Goal: Task Accomplishment & Management: Manage account settings

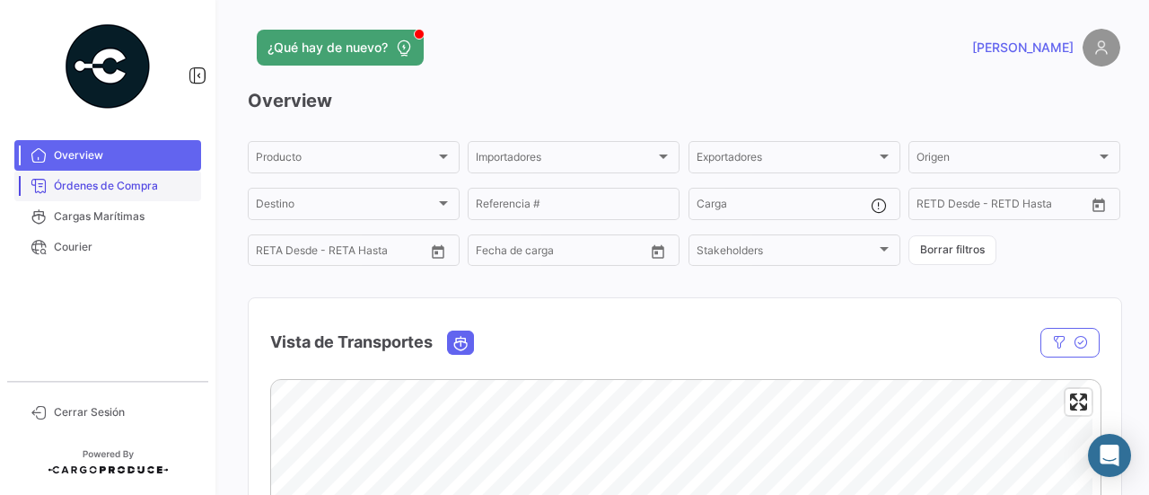
click at [134, 196] on link "Órdenes de Compra" at bounding box center [107, 186] width 187 height 31
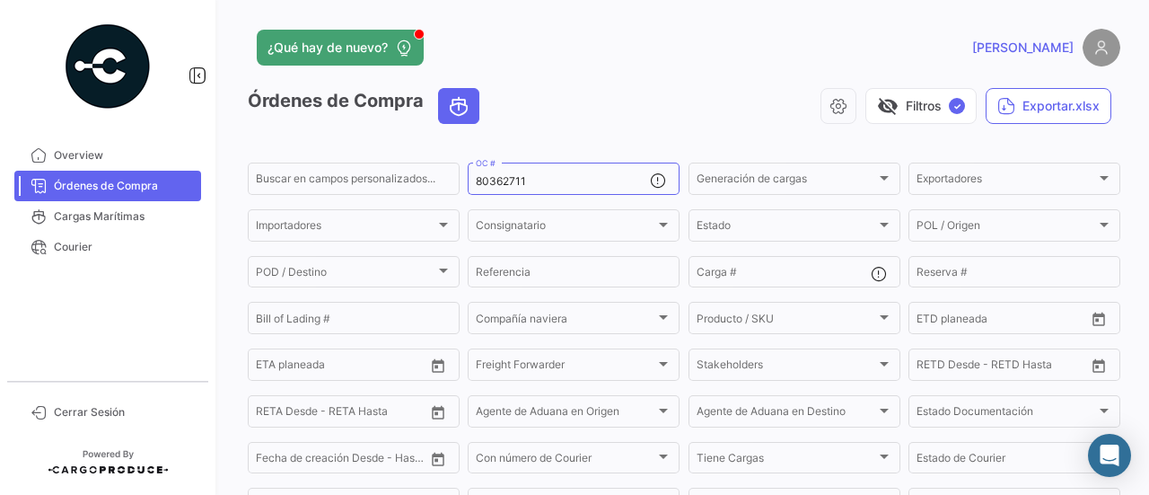
drag, startPoint x: 538, startPoint y: 178, endPoint x: 462, endPoint y: 177, distance: 75.4
click at [476, 178] on input "80362711" at bounding box center [563, 181] width 174 height 13
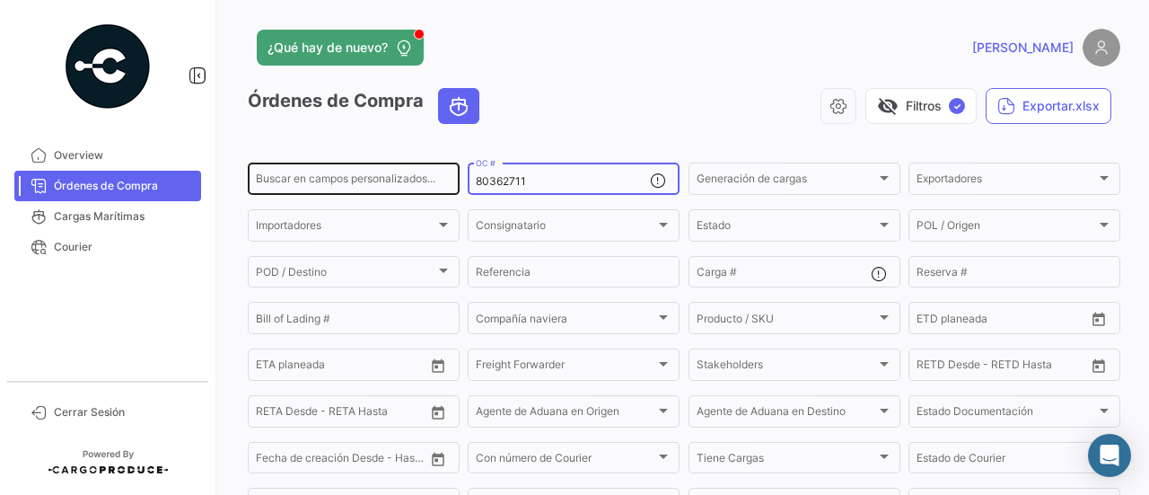
paste input "4473"
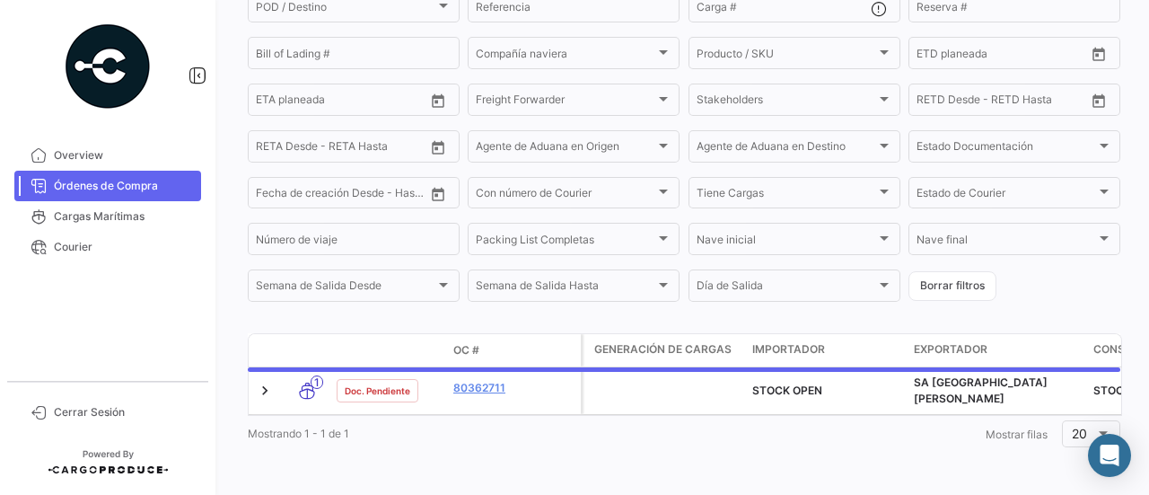
scroll to position [275, 0]
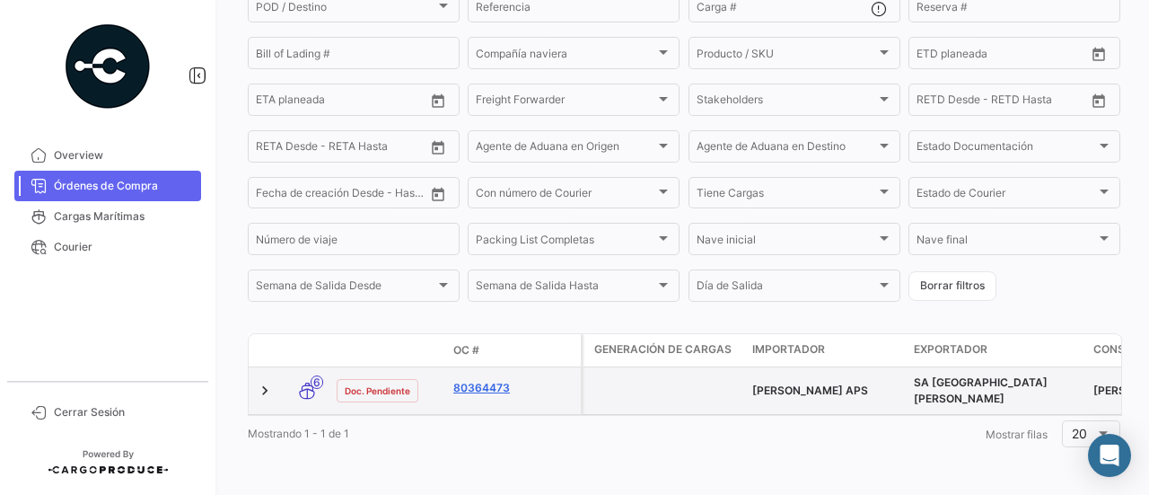
type input "80364473"
click at [499, 380] on link "80364473" at bounding box center [513, 388] width 120 height 16
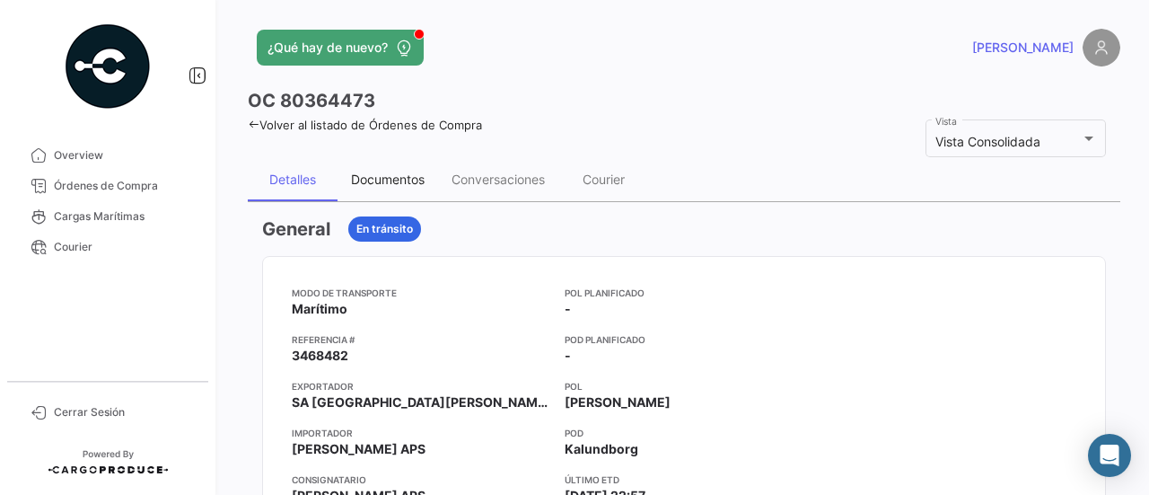
click at [391, 187] on div "Documentos" at bounding box center [387, 179] width 101 height 43
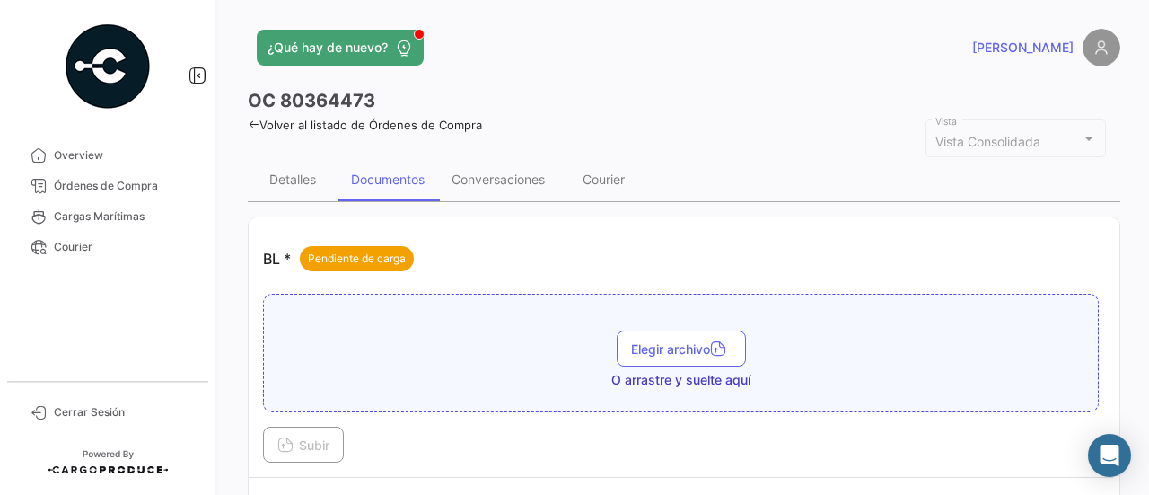
click at [677, 330] on button "Elegir archivo" at bounding box center [681, 348] width 129 height 36
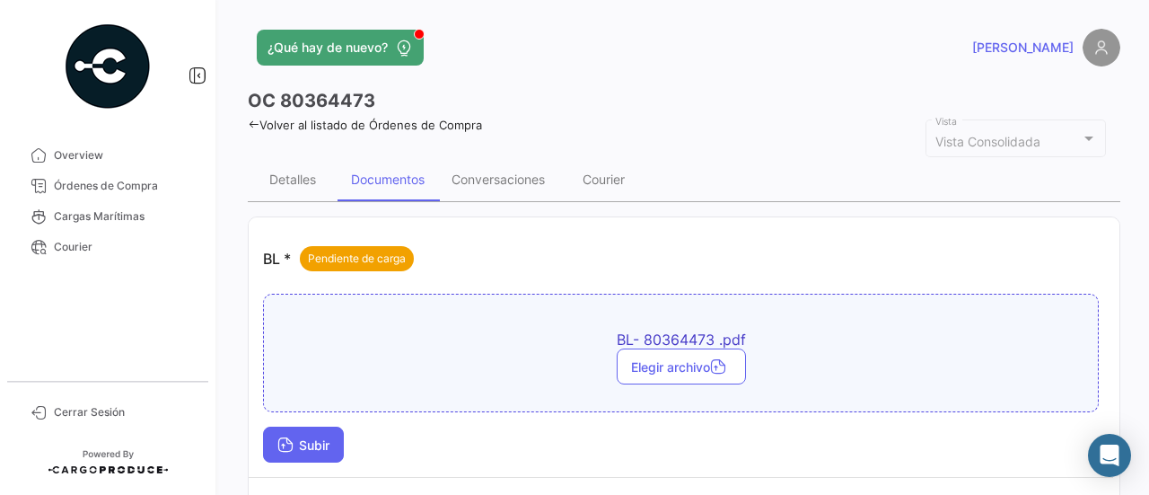
click at [343, 442] on button "Subir" at bounding box center [303, 444] width 81 height 36
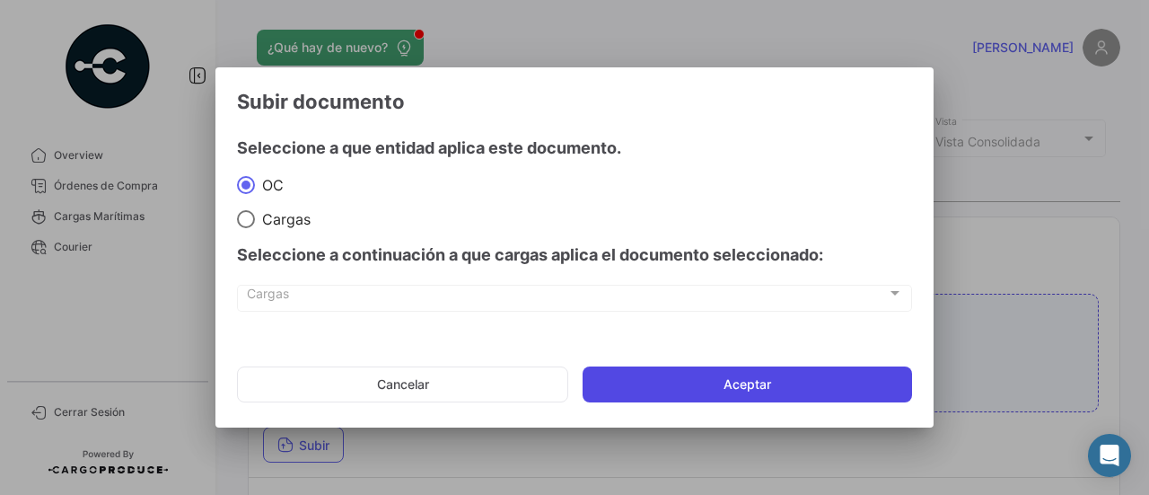
click at [810, 369] on button "Aceptar" at bounding box center [746, 384] width 329 height 36
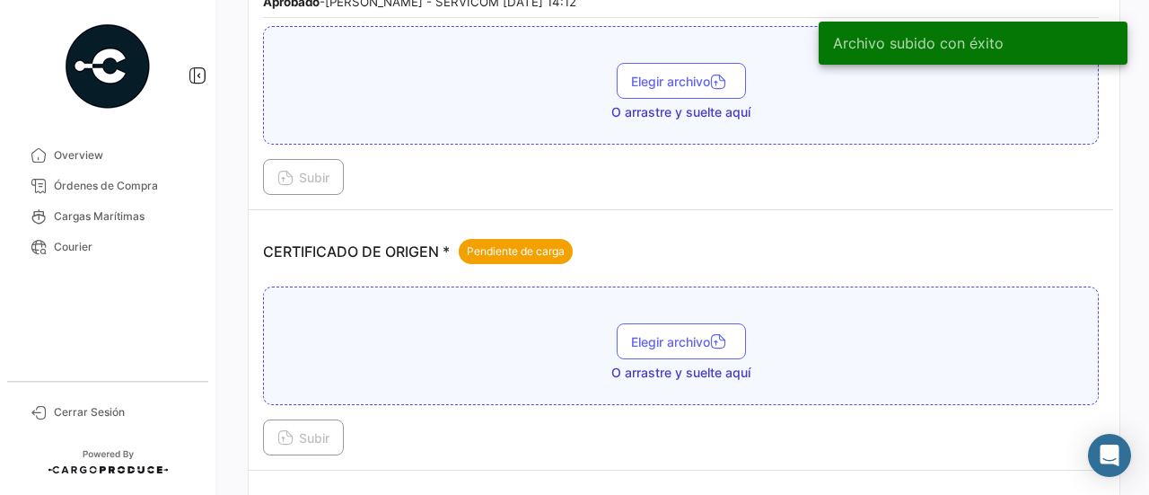
scroll to position [449, 0]
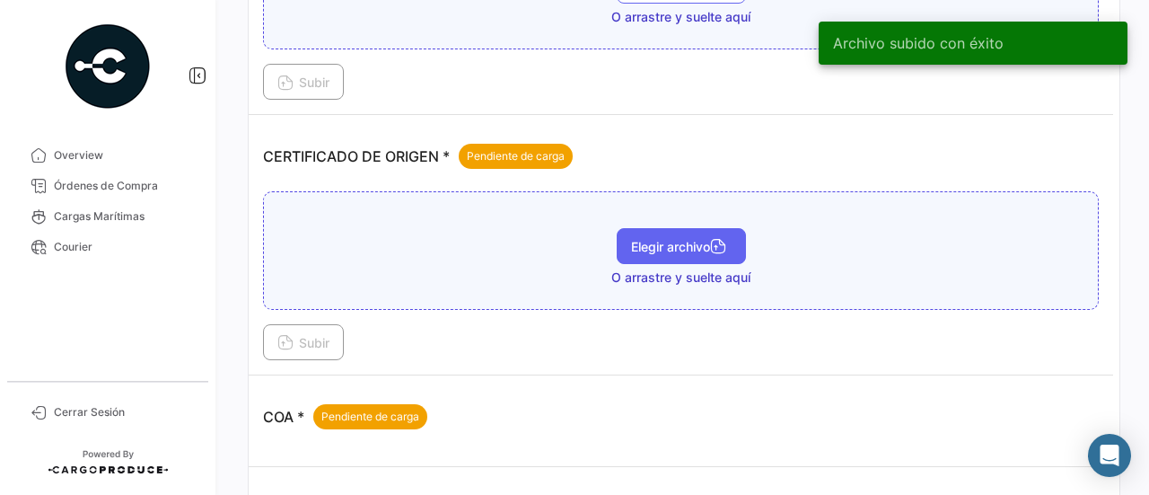
click at [655, 251] on button "Elegir archivo" at bounding box center [681, 246] width 129 height 36
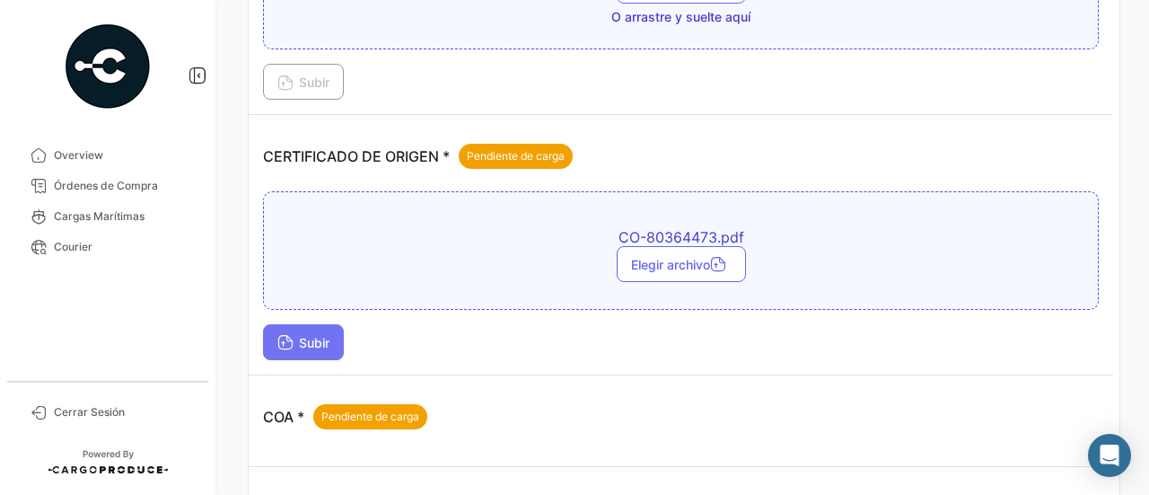
click at [301, 335] on span "Subir" at bounding box center [303, 342] width 52 height 15
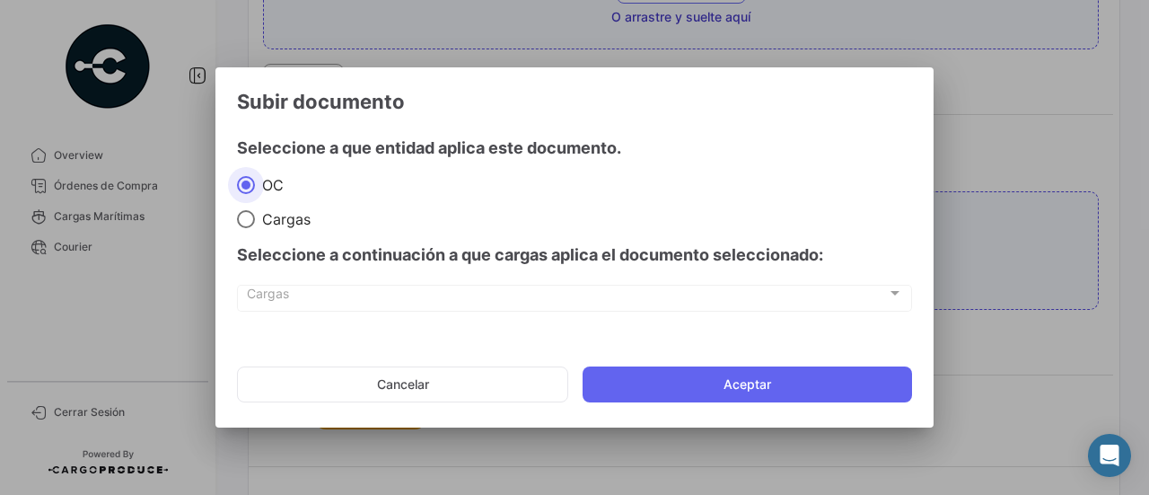
click at [659, 365] on mat-dialog-actions "Cancelar Aceptar" at bounding box center [574, 384] width 675 height 61
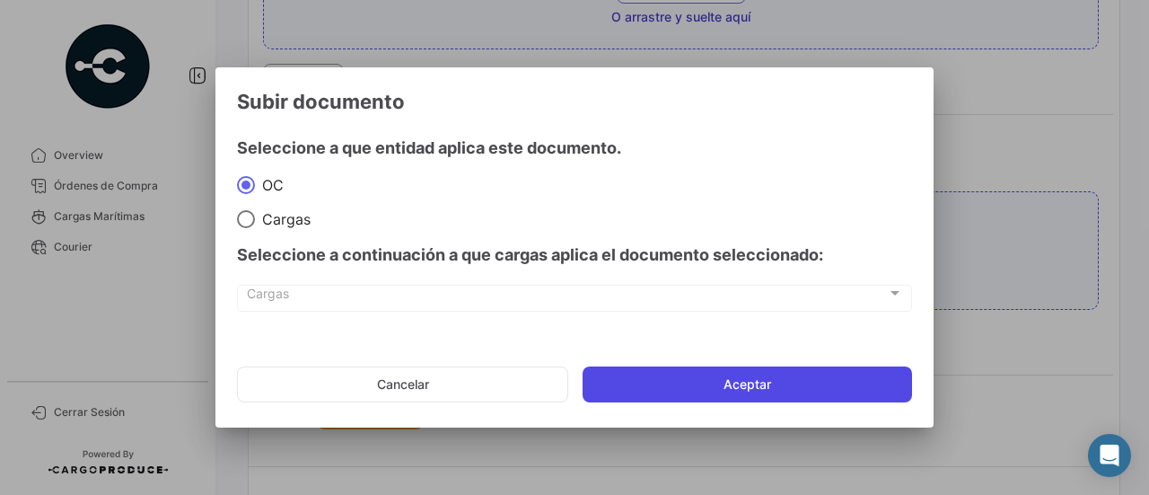
click at [670, 381] on button "Aceptar" at bounding box center [746, 384] width 329 height 36
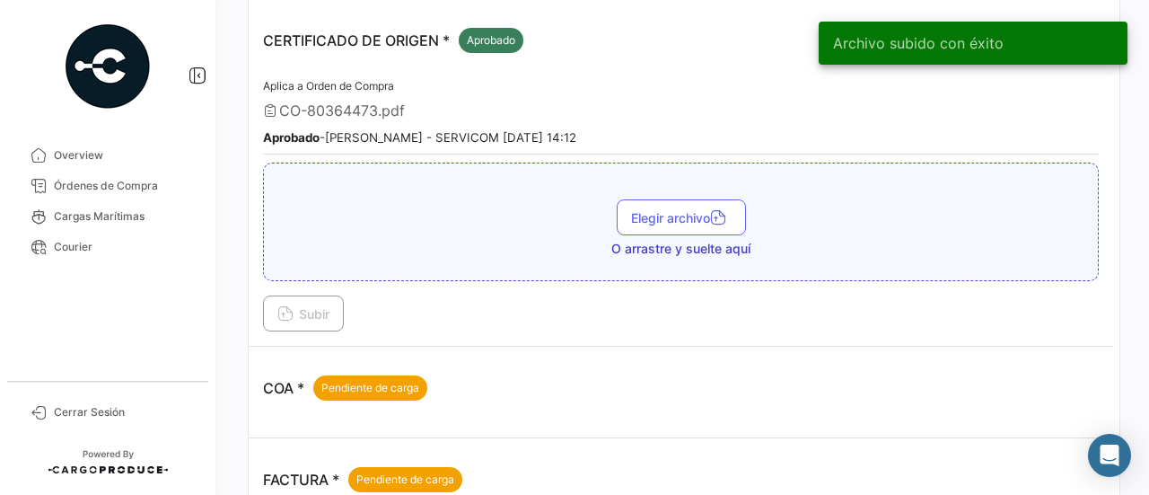
scroll to position [808, 0]
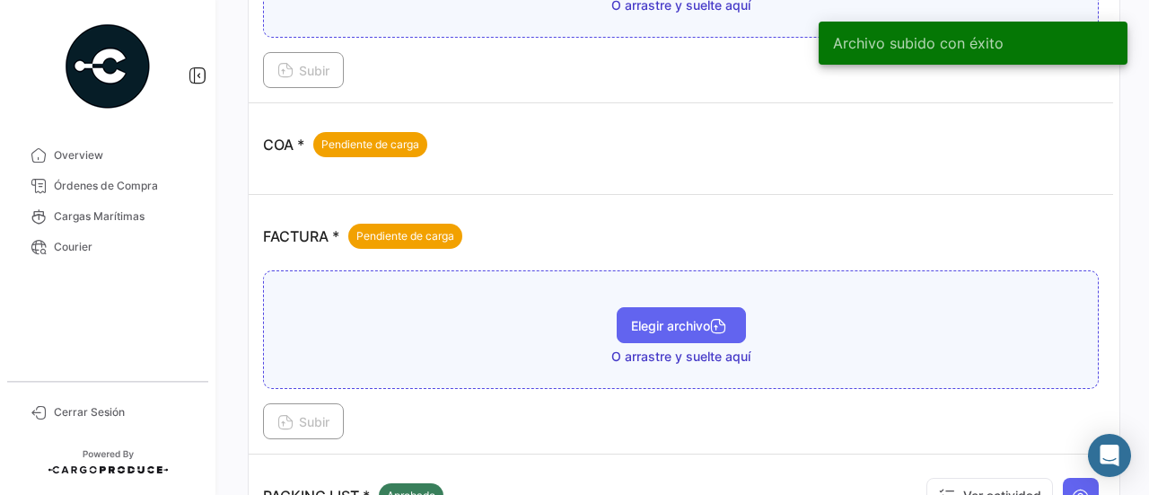
click at [648, 318] on span "Elegir archivo" at bounding box center [681, 325] width 101 height 15
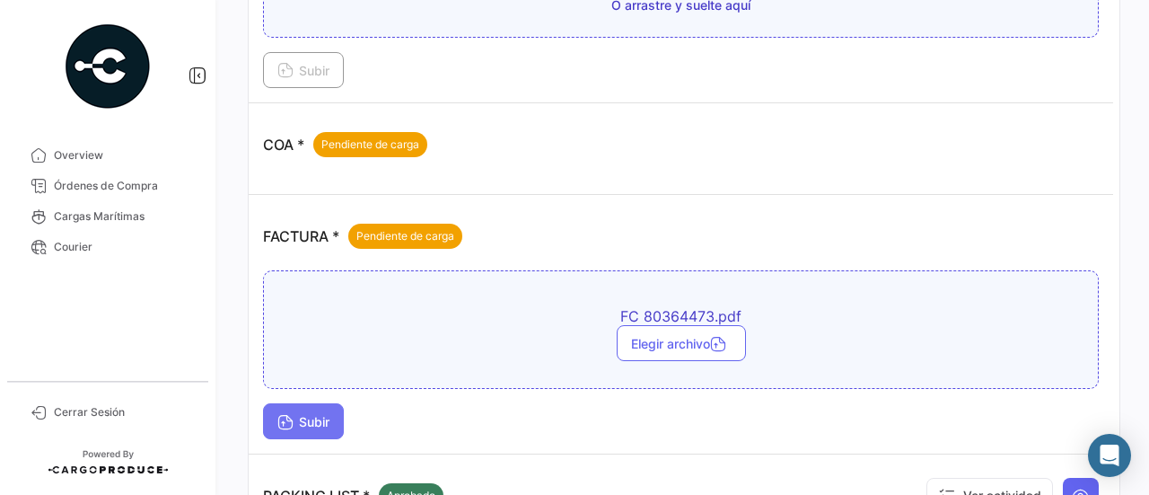
click at [337, 417] on button "Subir" at bounding box center [303, 421] width 81 height 36
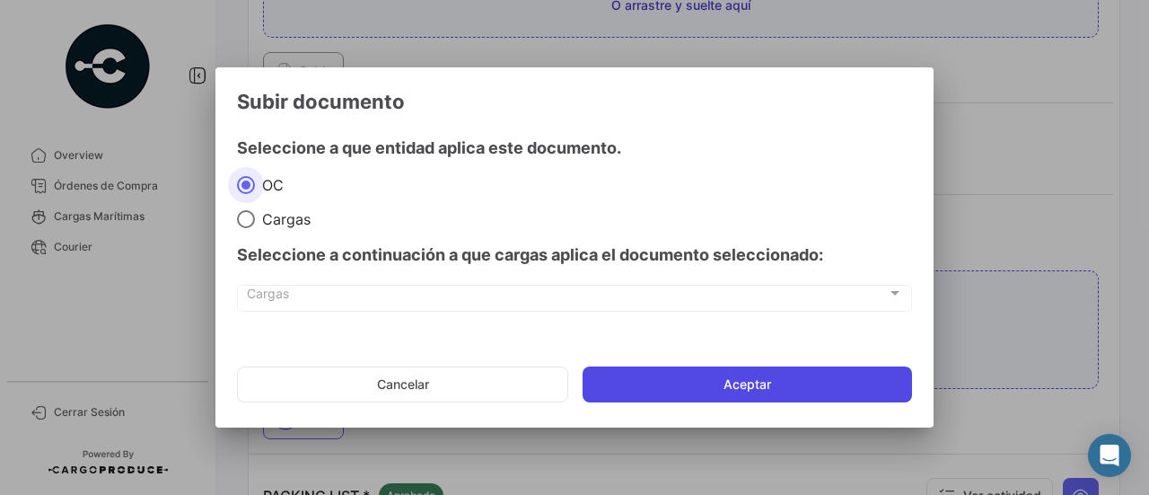
click at [682, 369] on button "Aceptar" at bounding box center [746, 384] width 329 height 36
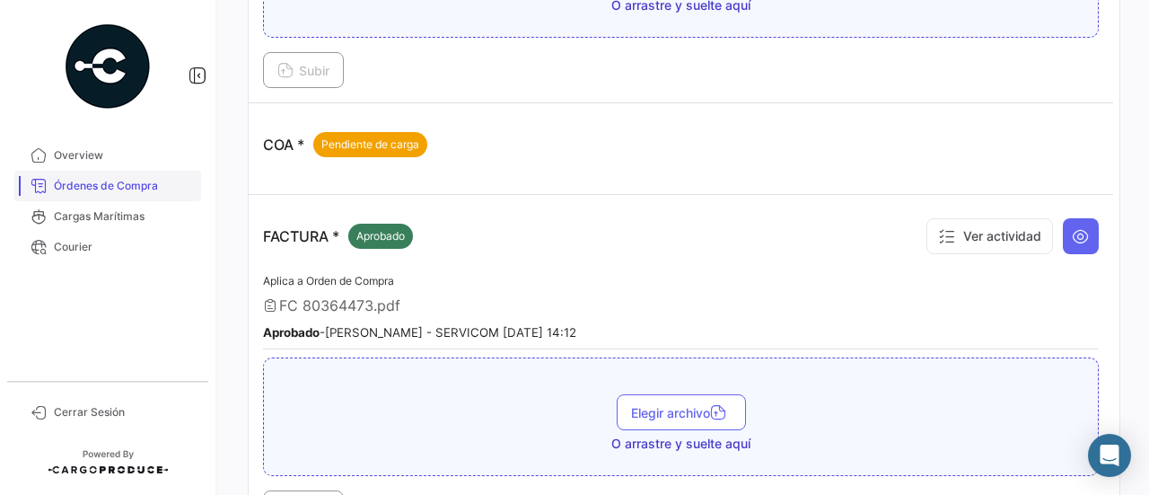
click at [107, 186] on span "Órdenes de Compra" at bounding box center [124, 186] width 140 height 16
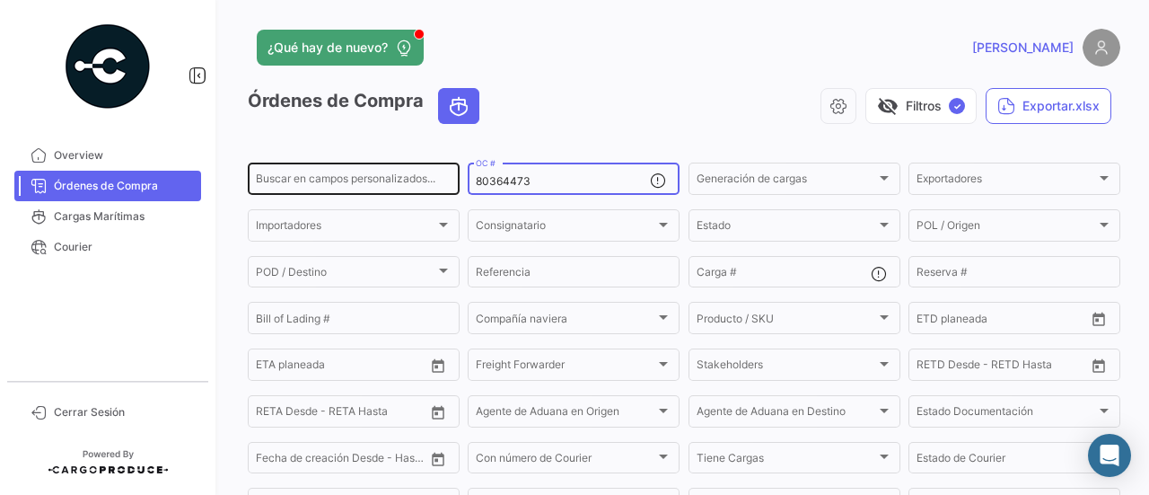
drag, startPoint x: 471, startPoint y: 180, endPoint x: 424, endPoint y: 180, distance: 47.6
click at [0, 0] on div "Buscar en [PERSON_NAME] personalizados... 80364473 OC # Generación [PERSON_NAME…" at bounding box center [0, 0] width 0 height 0
paste input "7220"
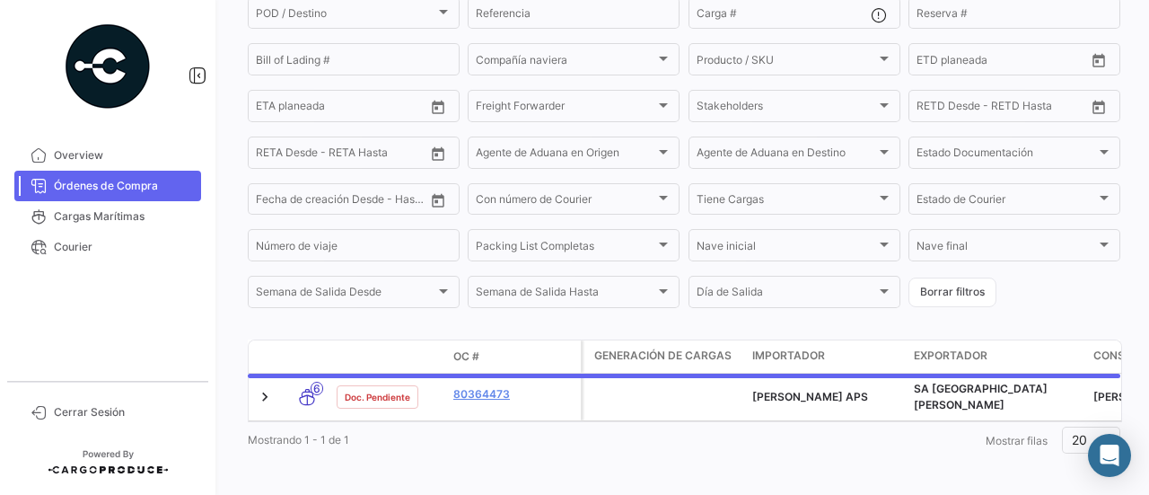
scroll to position [275, 0]
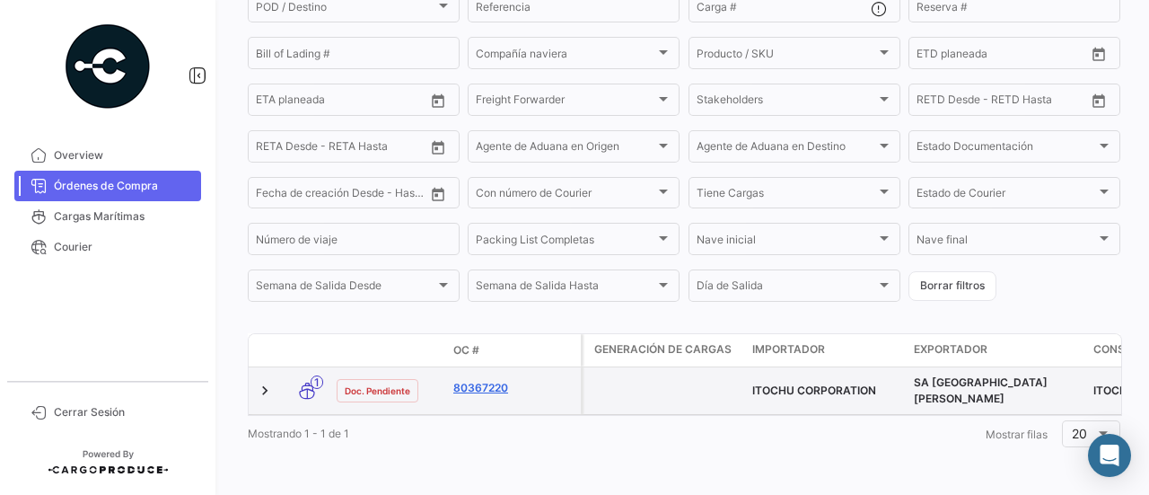
type input "80367220"
click at [490, 380] on link "80367220" at bounding box center [513, 388] width 120 height 16
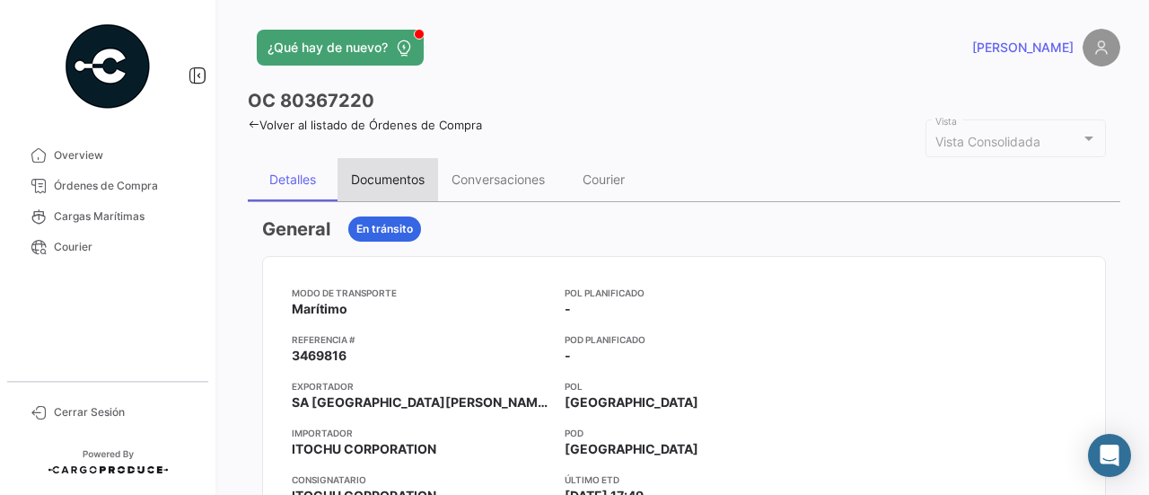
click at [407, 180] on div "Documentos" at bounding box center [388, 178] width 74 height 15
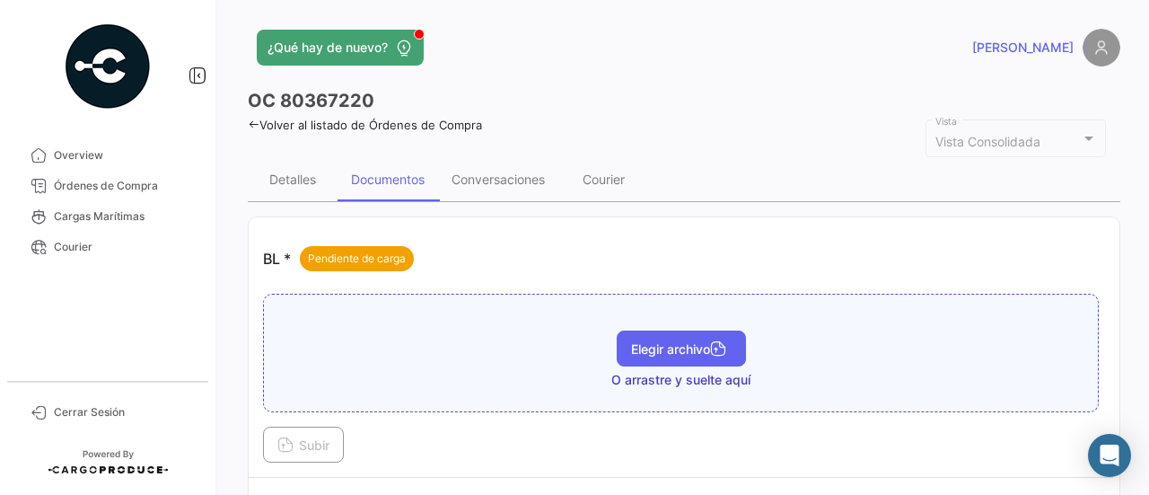
click at [617, 340] on button "Elegir archivo" at bounding box center [681, 348] width 129 height 36
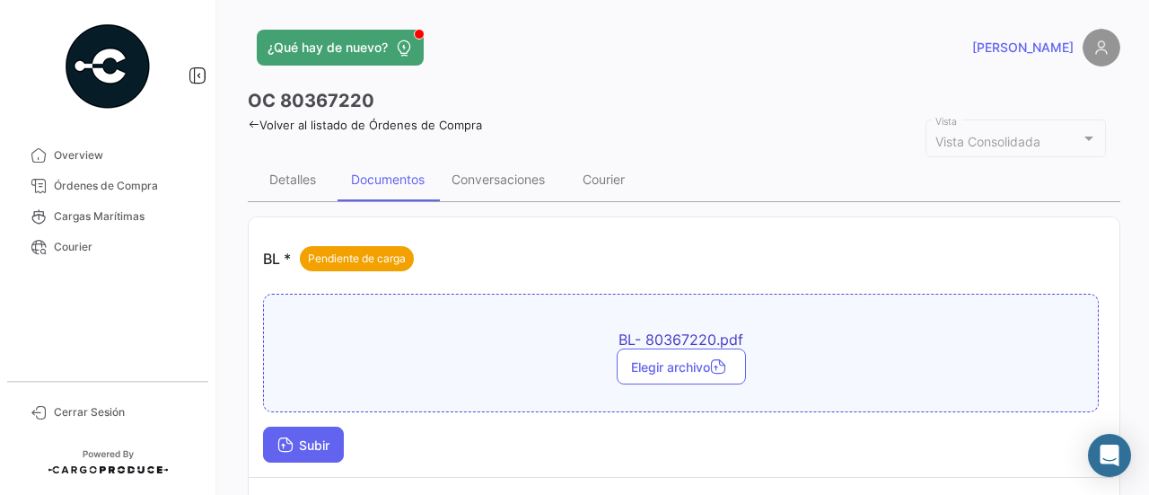
click at [311, 440] on span "Subir" at bounding box center [303, 444] width 52 height 15
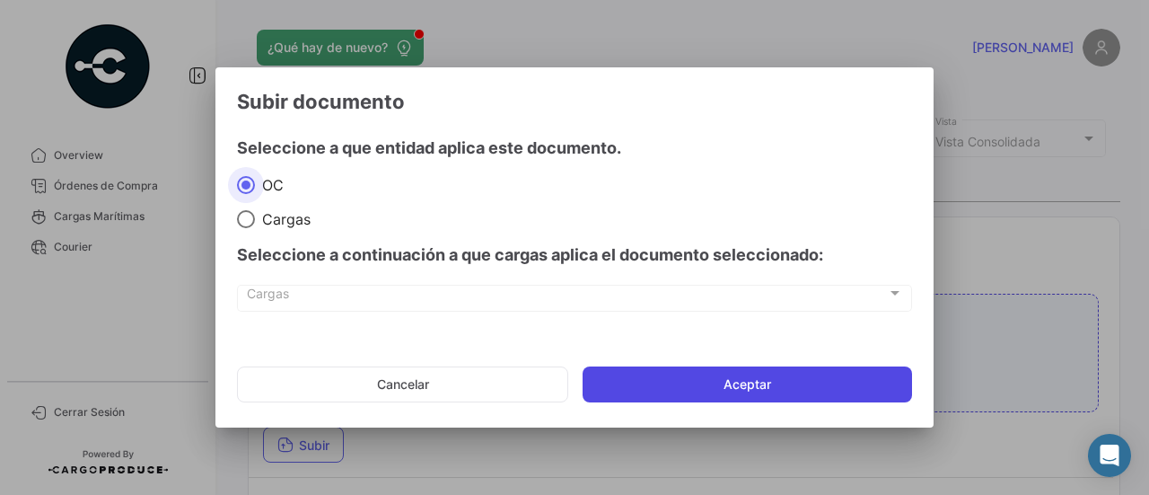
click at [678, 383] on button "Aceptar" at bounding box center [746, 384] width 329 height 36
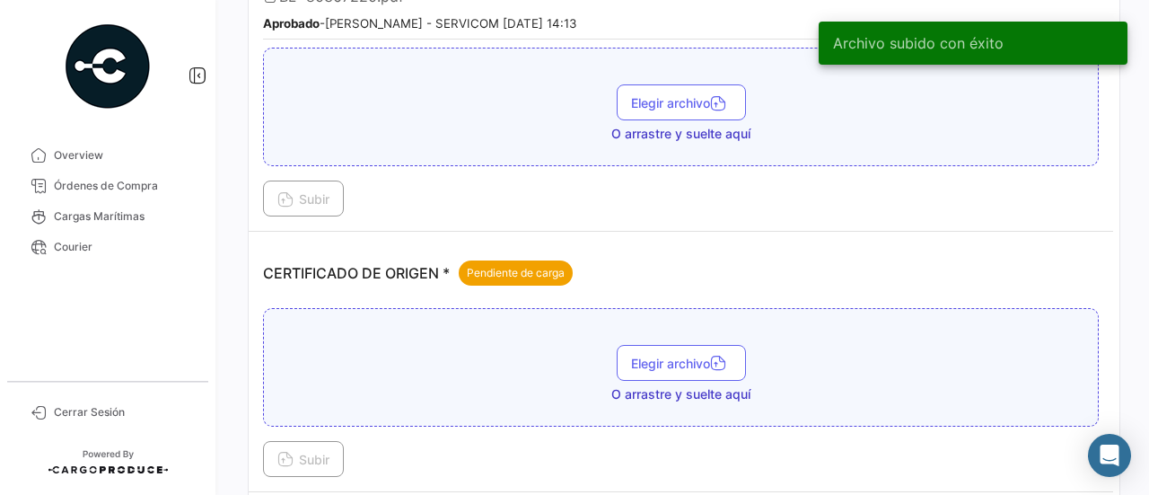
scroll to position [359, 0]
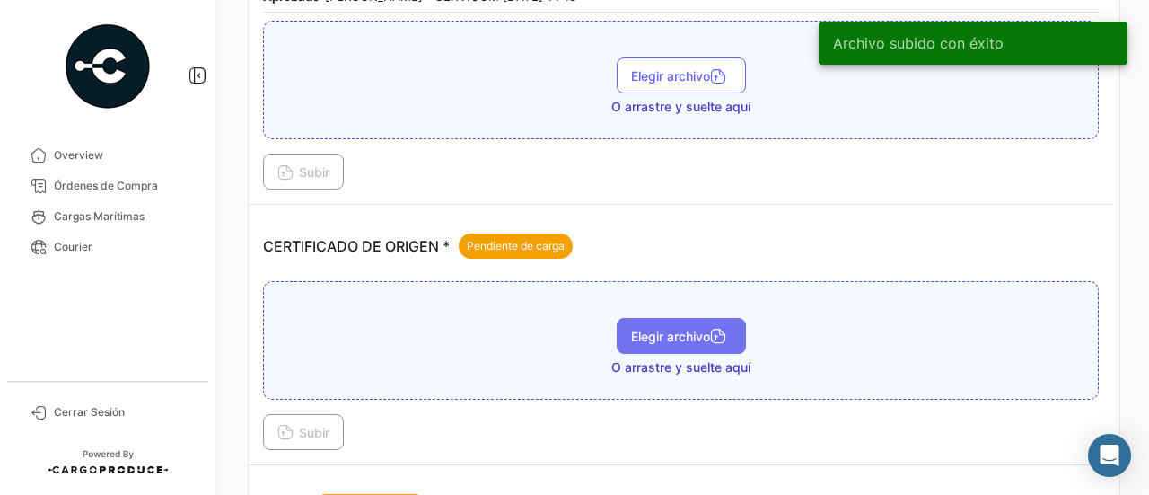
click at [644, 330] on span "Elegir archivo" at bounding box center [681, 335] width 101 height 15
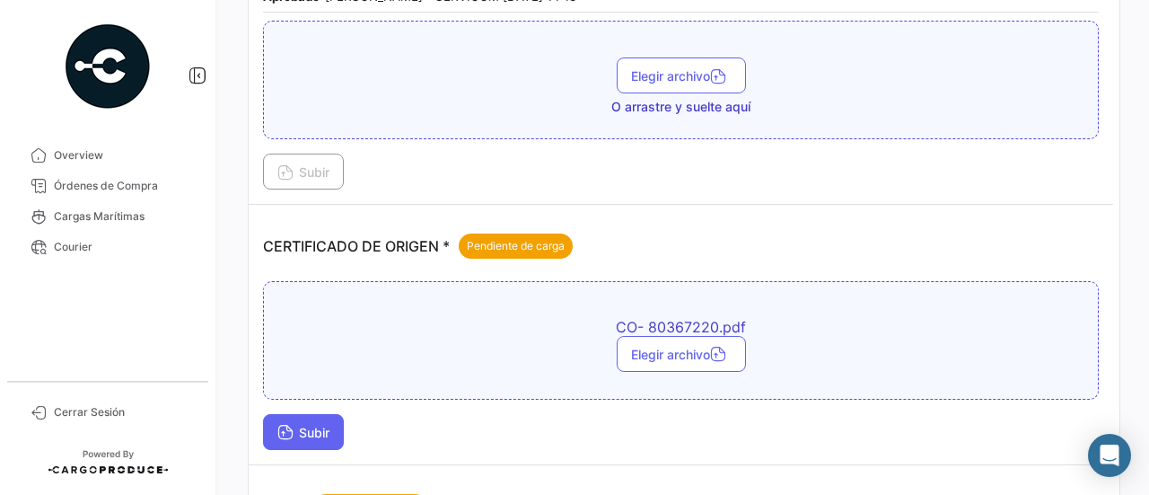
click at [303, 417] on button "Subir" at bounding box center [303, 432] width 81 height 36
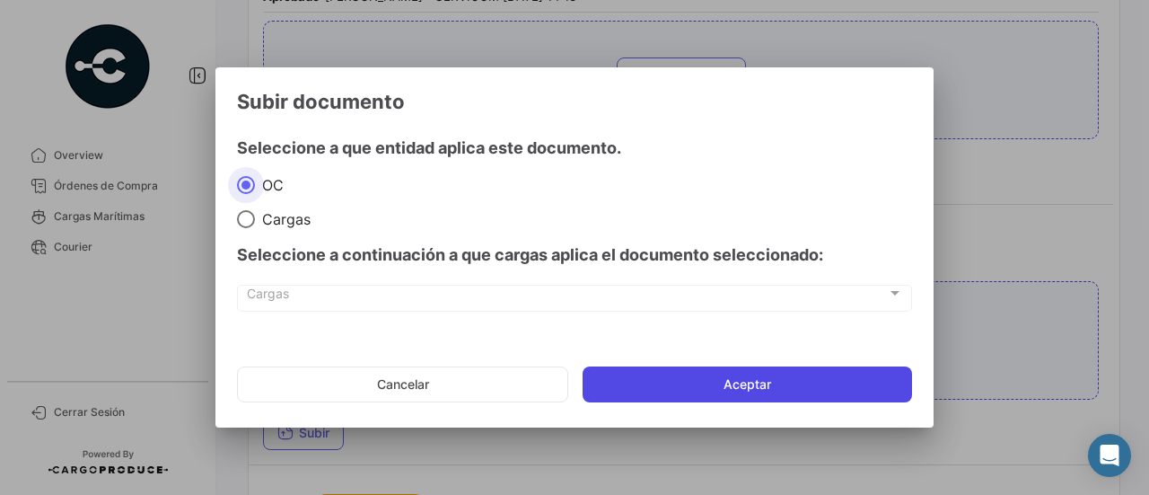
click at [648, 390] on button "Aceptar" at bounding box center [746, 384] width 329 height 36
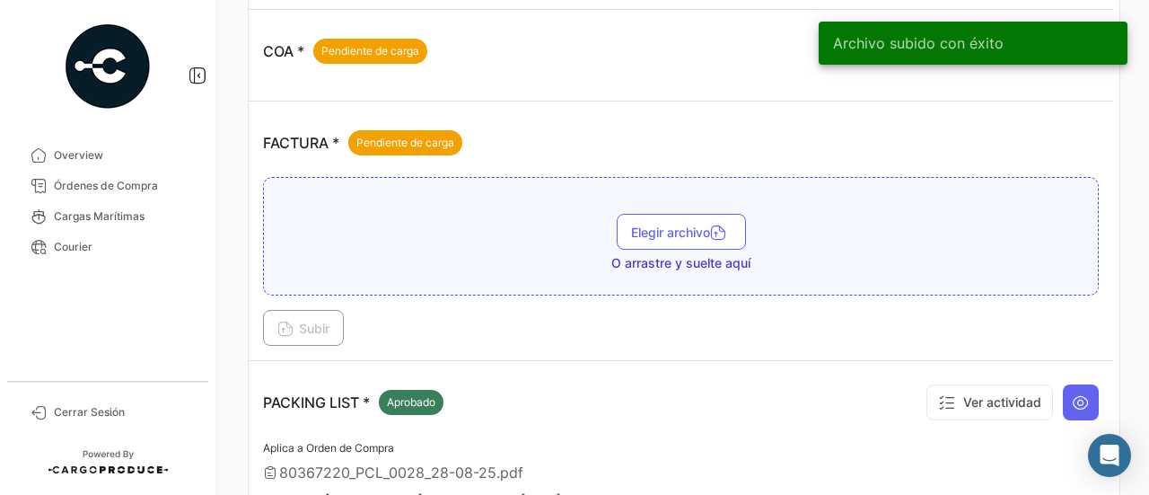
scroll to position [897, 0]
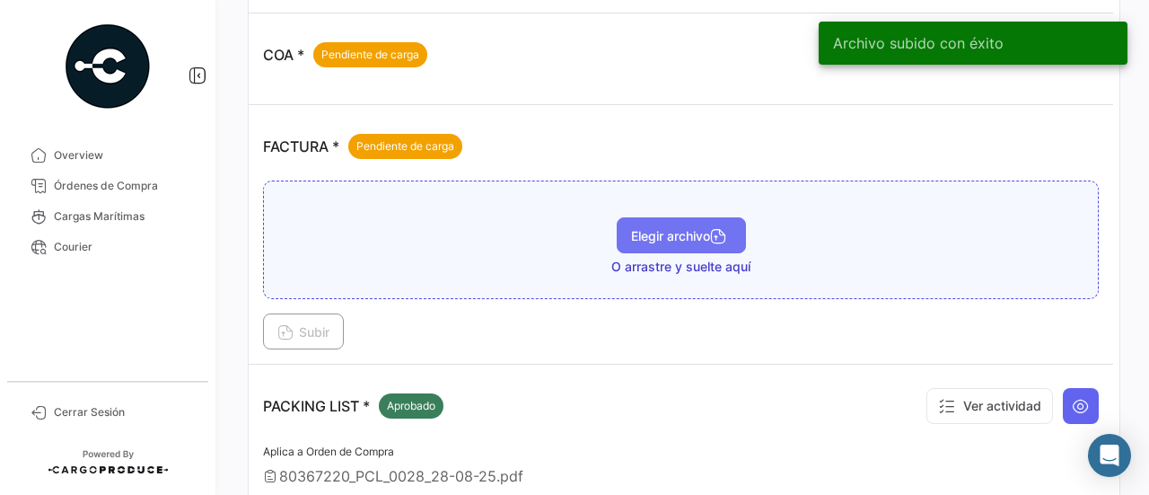
click at [646, 228] on span "Elegir archivo" at bounding box center [681, 235] width 101 height 15
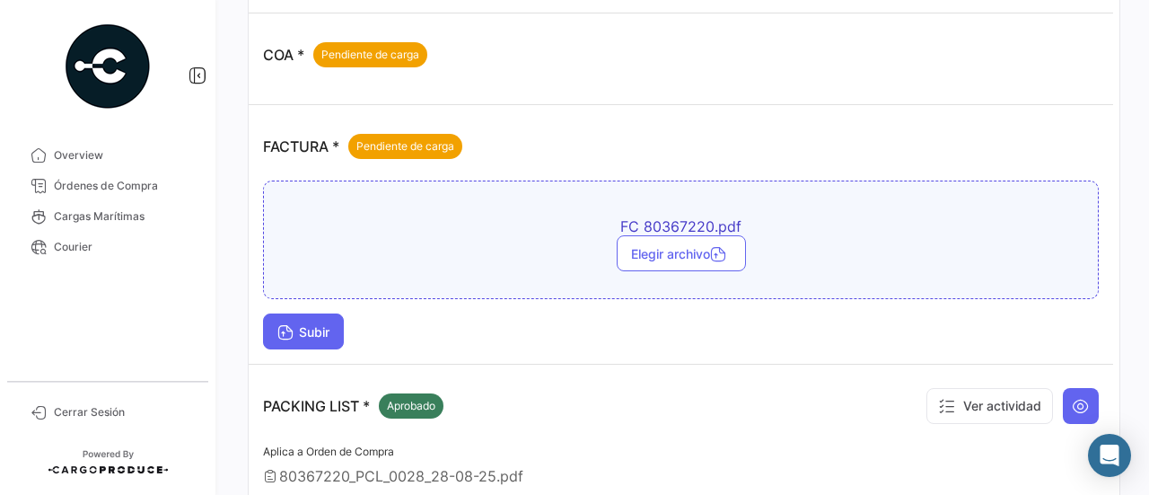
click at [285, 330] on icon at bounding box center [285, 334] width 16 height 16
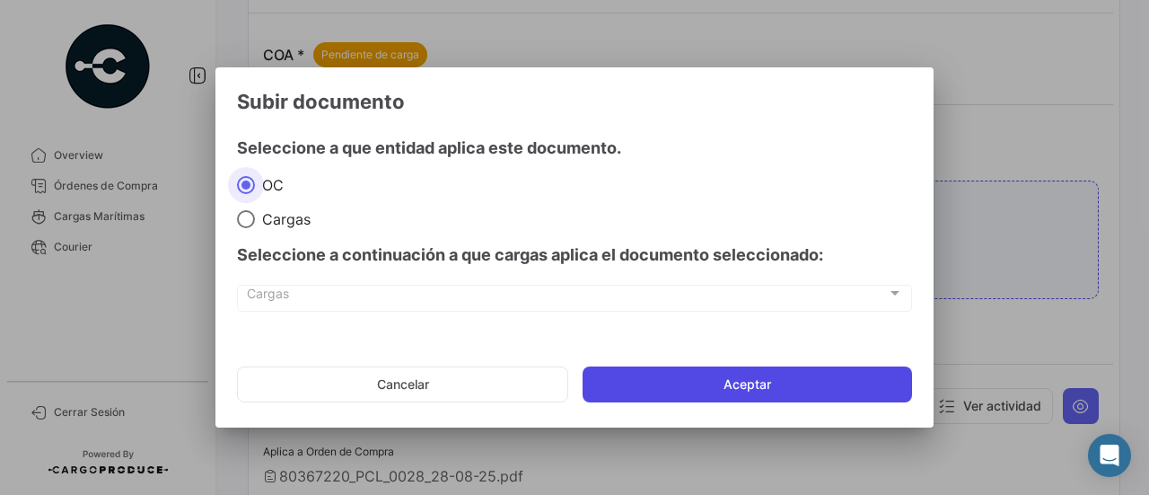
click at [683, 390] on button "Aceptar" at bounding box center [746, 384] width 329 height 36
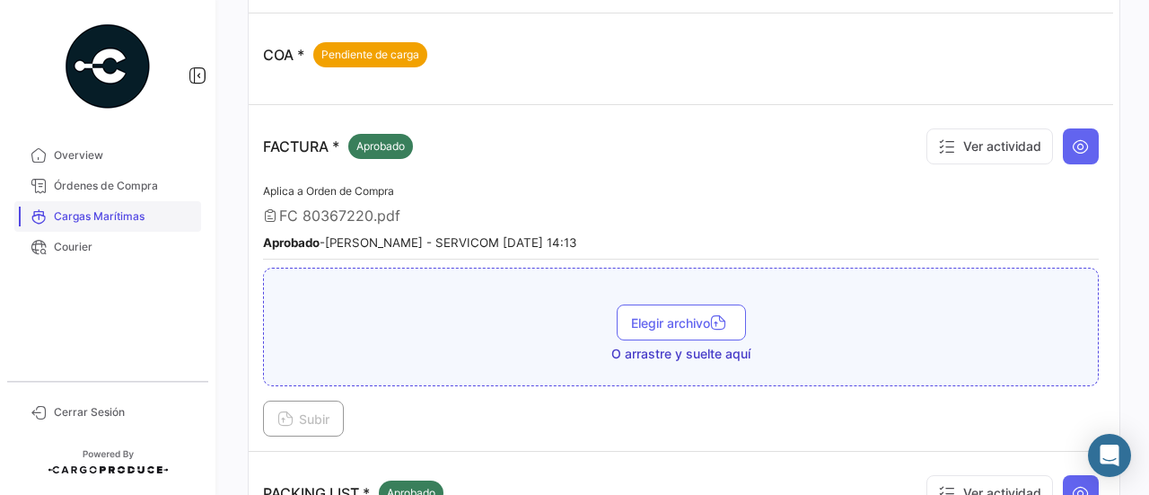
click at [145, 229] on link "Cargas Marítimas" at bounding box center [107, 216] width 187 height 31
click at [151, 188] on span "Órdenes de Compra" at bounding box center [124, 186] width 140 height 16
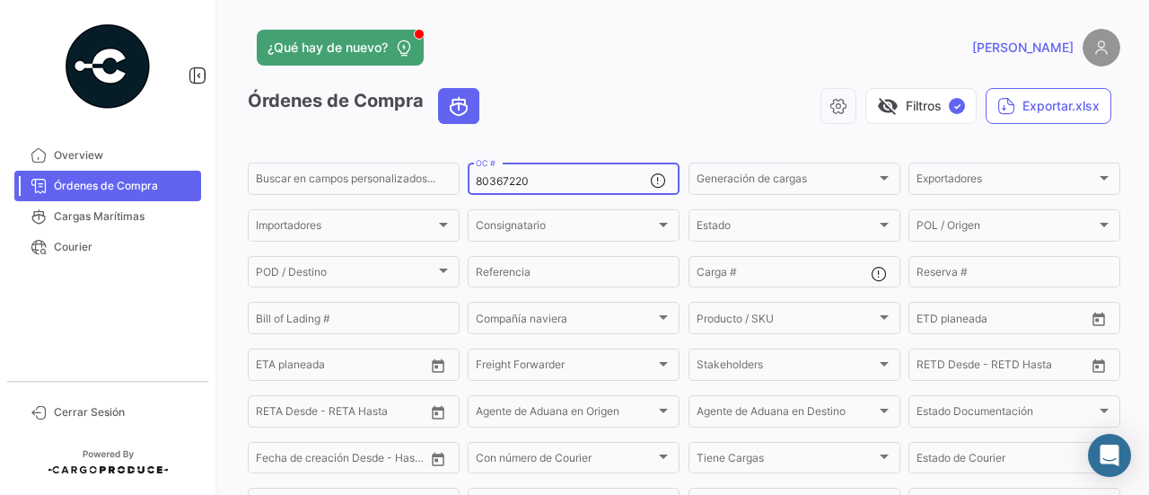
drag, startPoint x: 479, startPoint y: 178, endPoint x: 469, endPoint y: 175, distance: 10.2
click at [469, 175] on div "80367220 OC #" at bounding box center [574, 177] width 212 height 35
paste input "1"
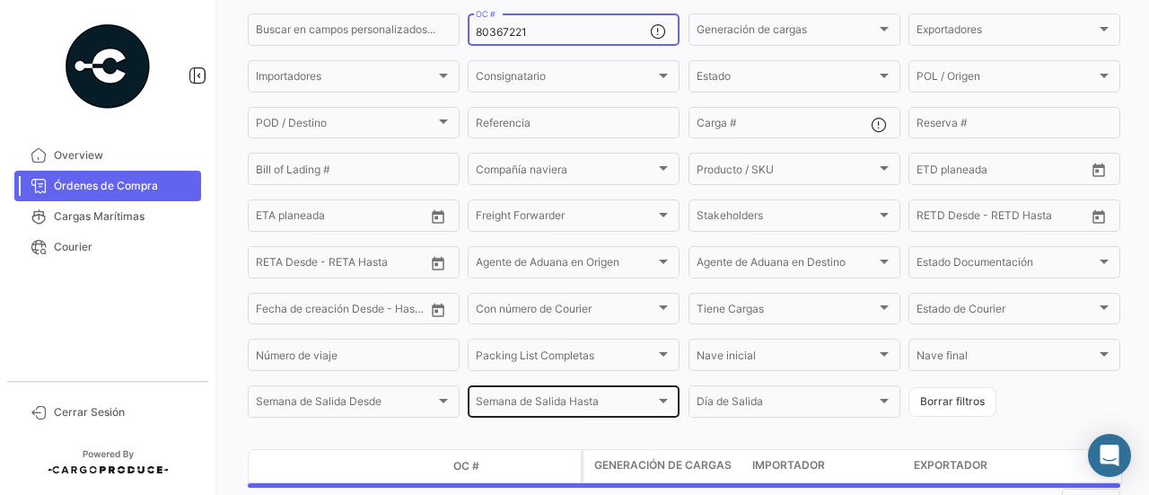
scroll to position [221, 0]
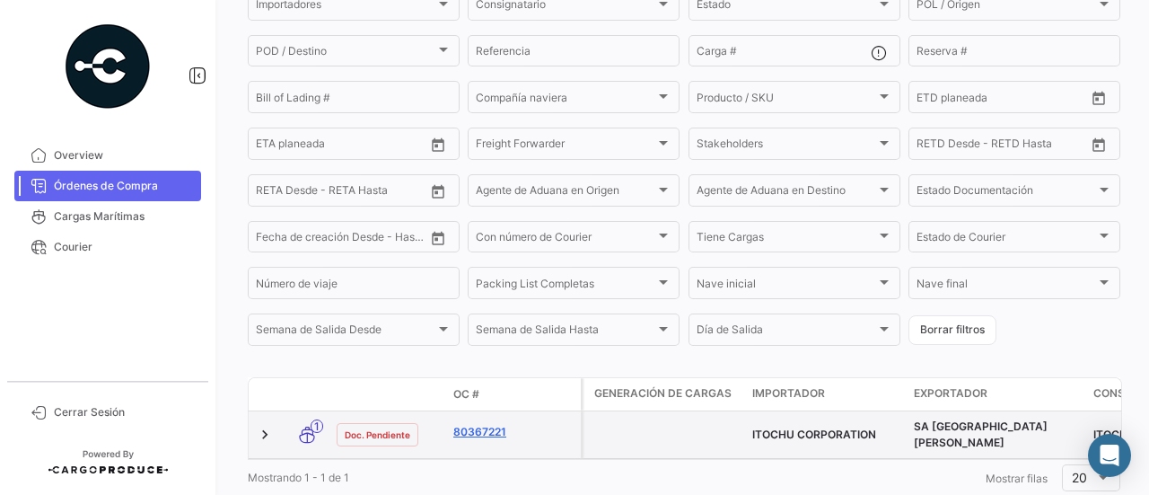
type input "80367221"
click at [492, 433] on link "80367221" at bounding box center [513, 432] width 120 height 16
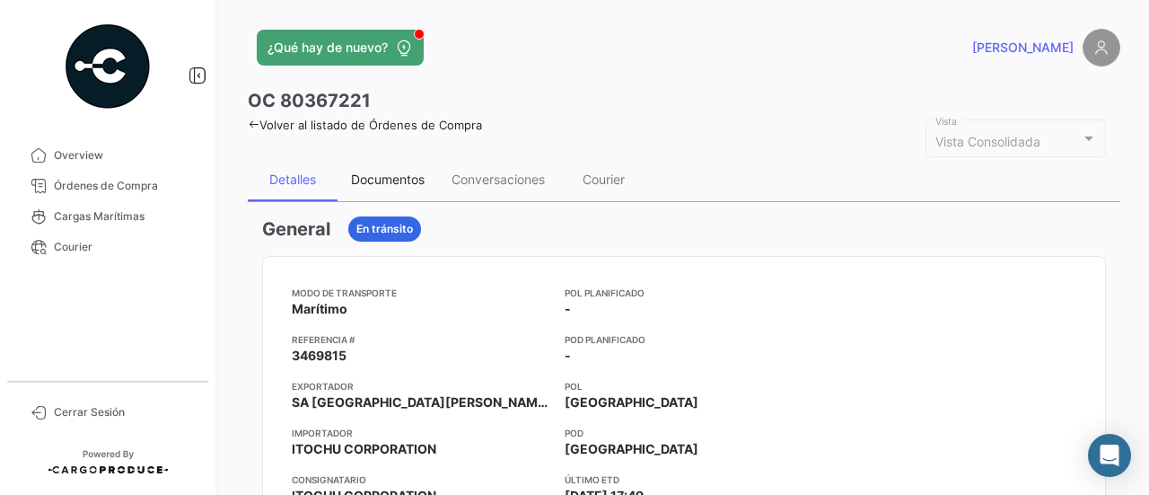
click at [391, 168] on div "Documentos" at bounding box center [387, 179] width 101 height 43
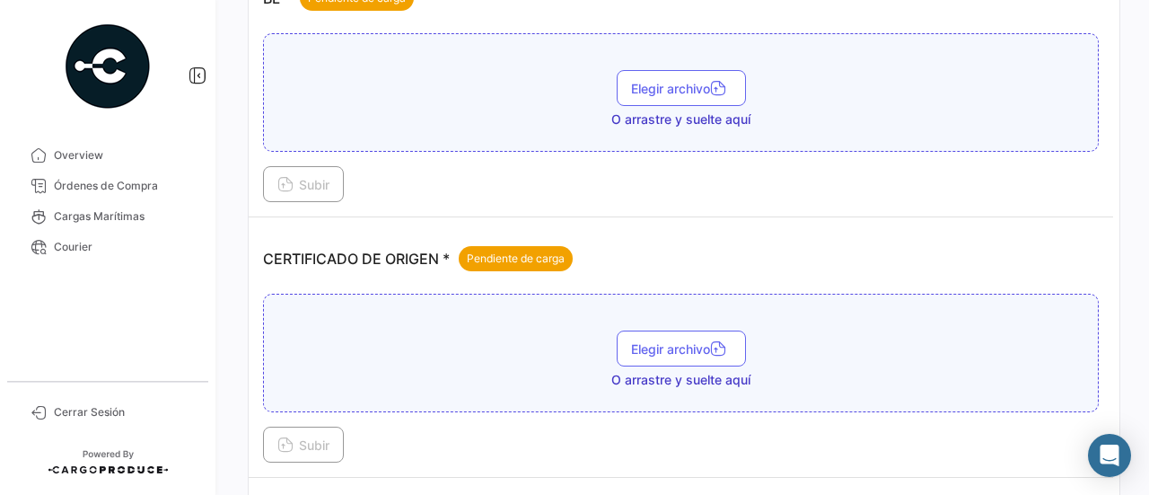
scroll to position [628, 0]
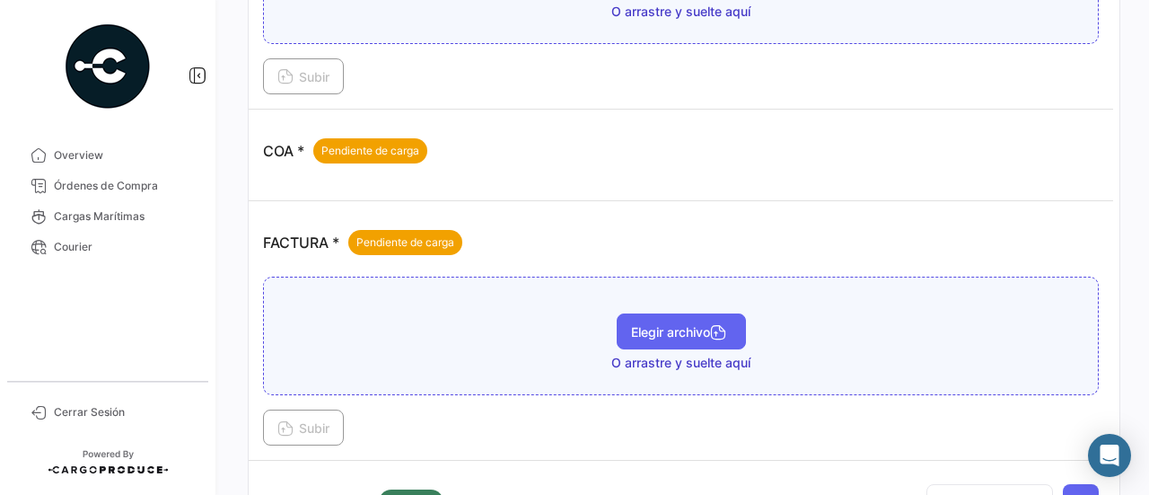
click at [670, 313] on button "Elegir archivo" at bounding box center [681, 331] width 129 height 36
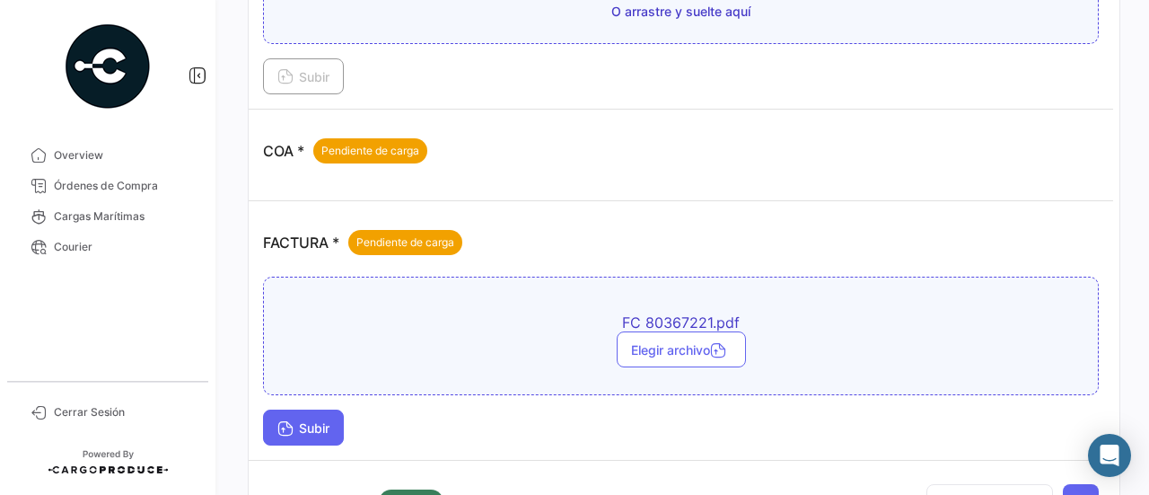
click at [298, 420] on span "Subir" at bounding box center [303, 427] width 52 height 15
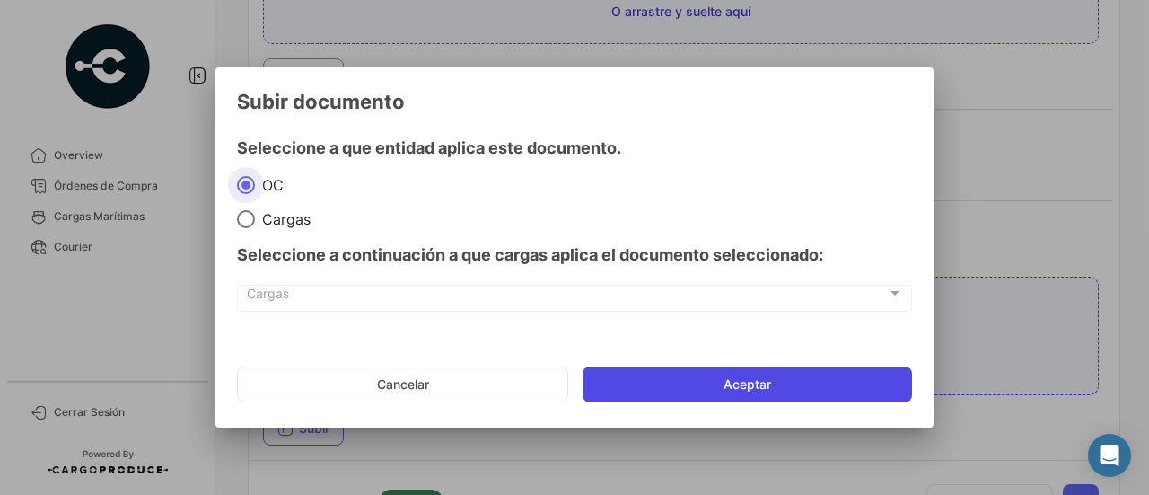
click at [632, 377] on button "Aceptar" at bounding box center [746, 384] width 329 height 36
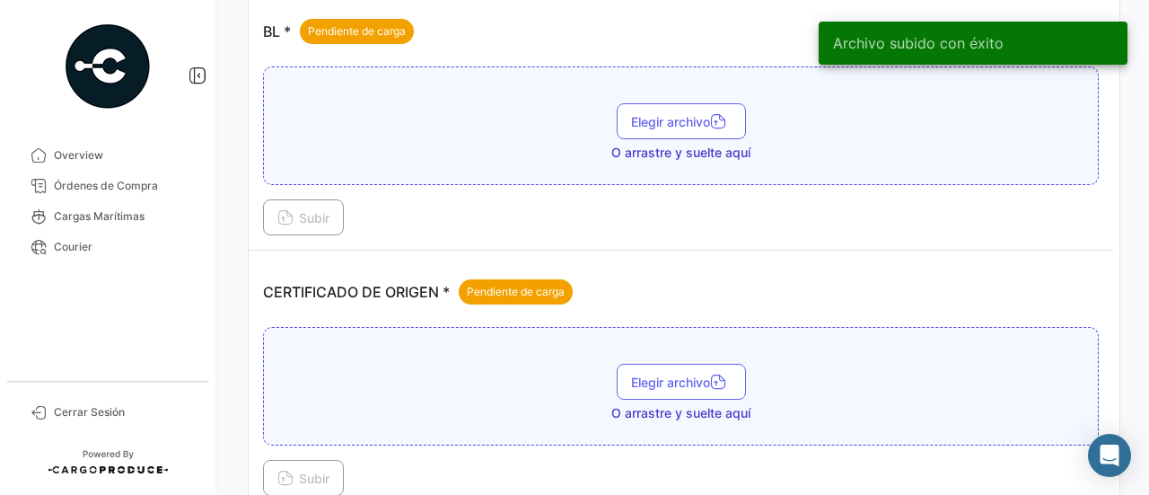
scroll to position [0, 0]
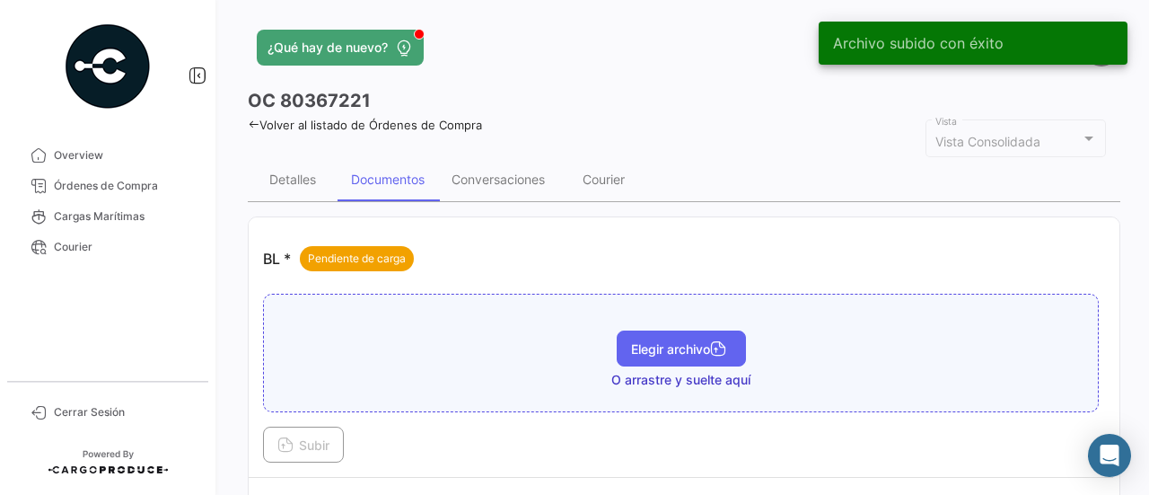
click at [705, 330] on button "Elegir archivo" at bounding box center [681, 348] width 129 height 36
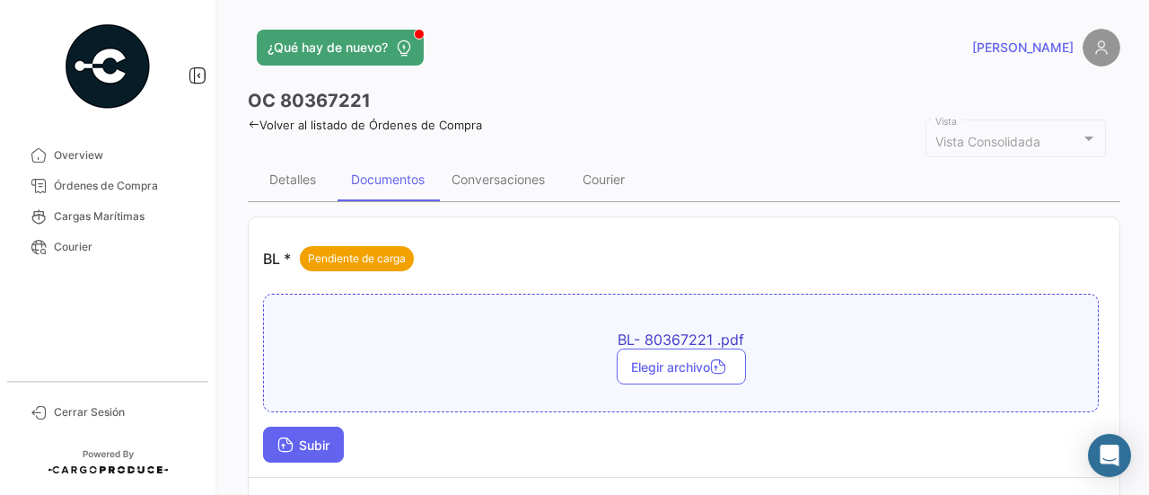
click at [314, 437] on span "Subir" at bounding box center [303, 444] width 52 height 15
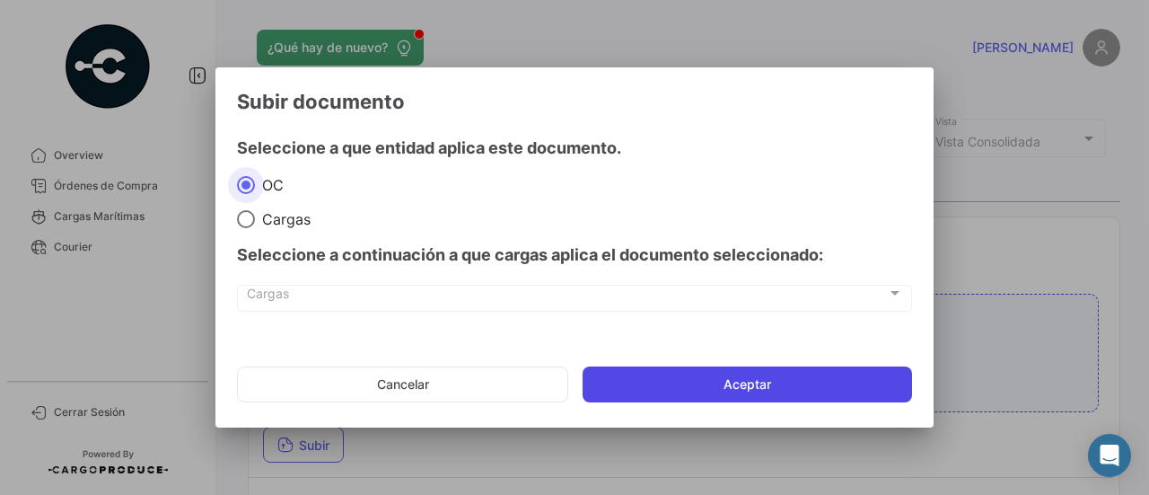
click at [691, 384] on button "Aceptar" at bounding box center [746, 384] width 329 height 36
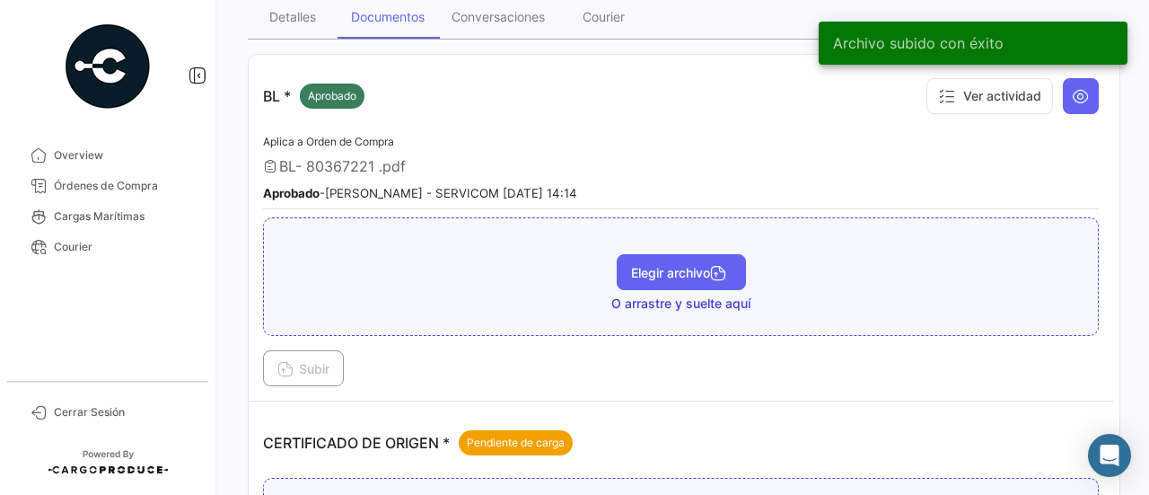
scroll to position [359, 0]
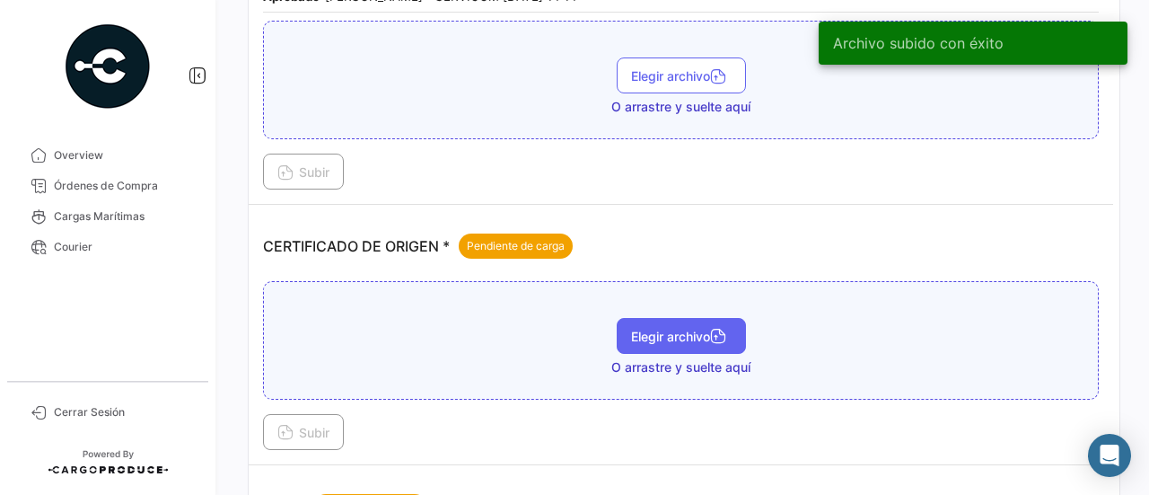
click at [684, 318] on button "Elegir archivo" at bounding box center [681, 336] width 129 height 36
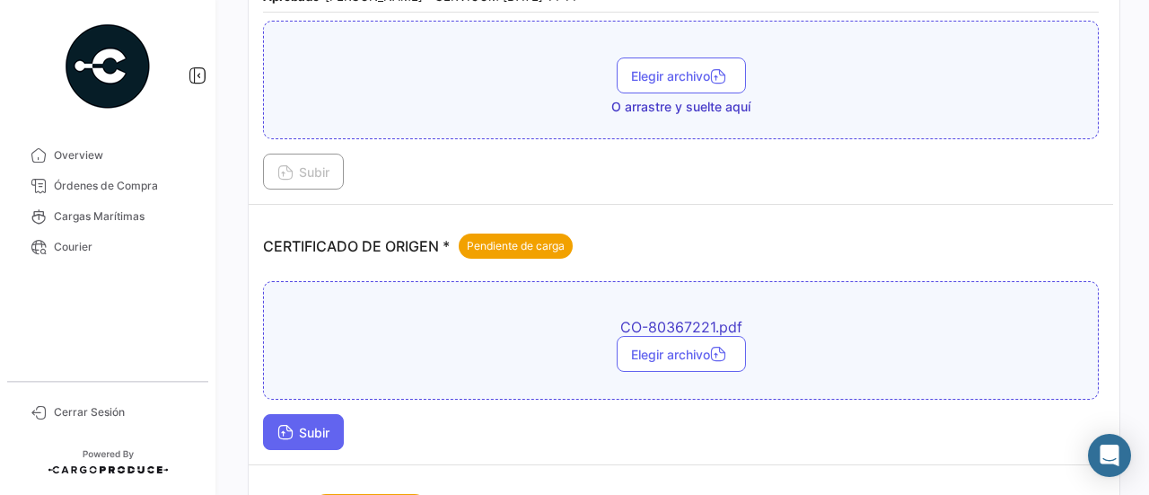
click at [334, 416] on button "Subir" at bounding box center [303, 432] width 81 height 36
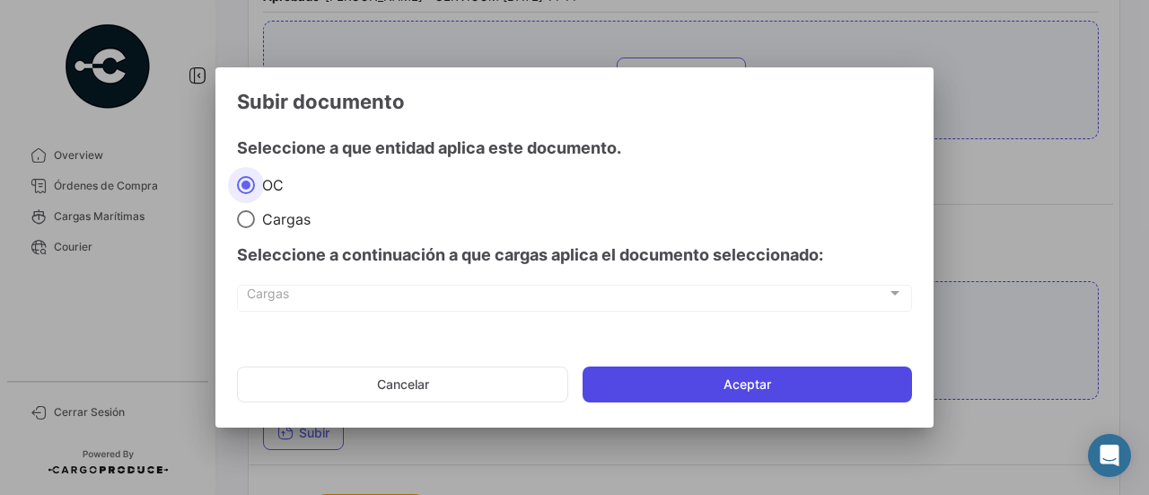
click at [625, 395] on button "Aceptar" at bounding box center [746, 384] width 329 height 36
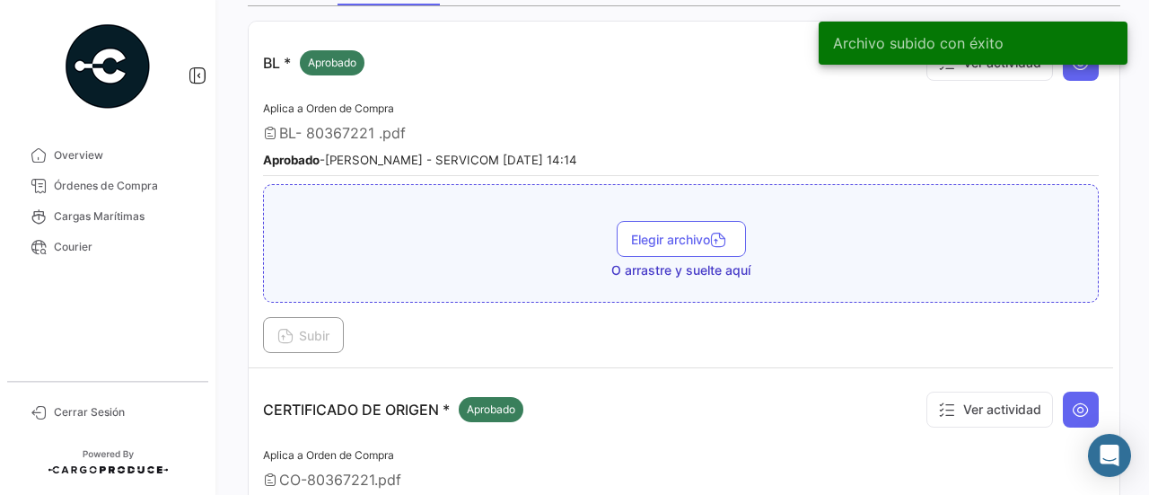
scroll to position [0, 0]
